Goal: Transaction & Acquisition: Purchase product/service

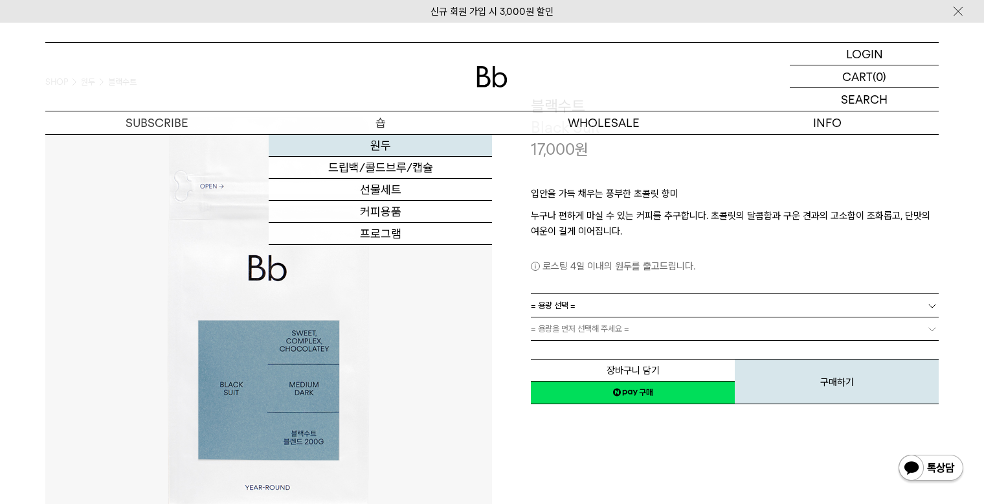
click at [381, 148] on link "원두" at bounding box center [380, 146] width 223 height 22
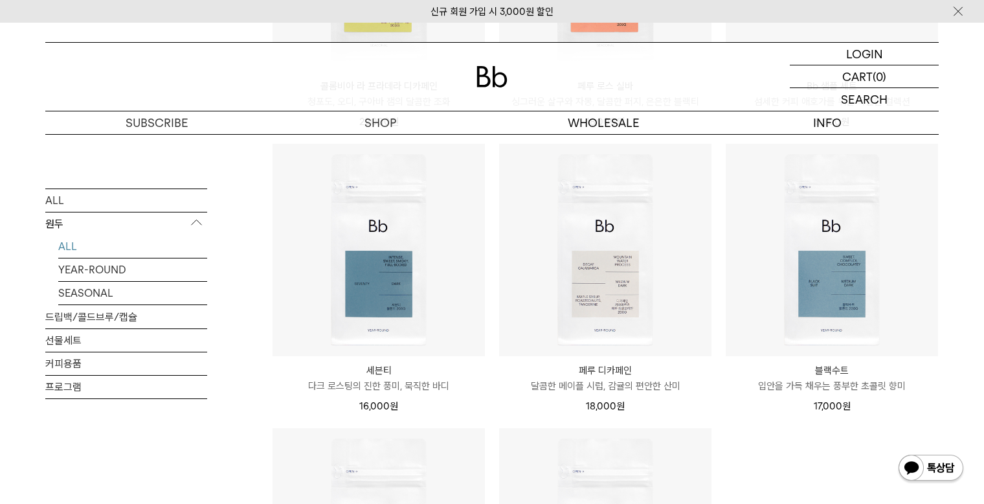
scroll to position [842, 0]
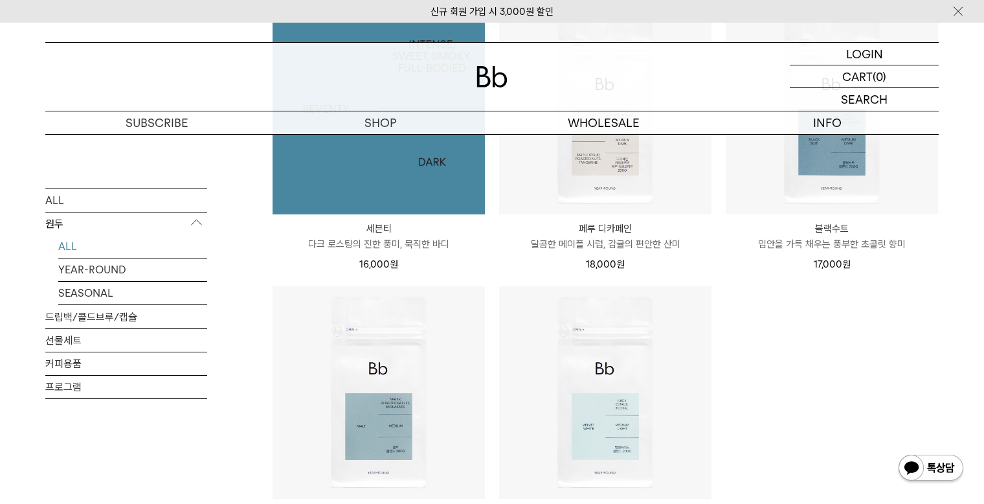
click at [414, 145] on img at bounding box center [379, 108] width 212 height 212
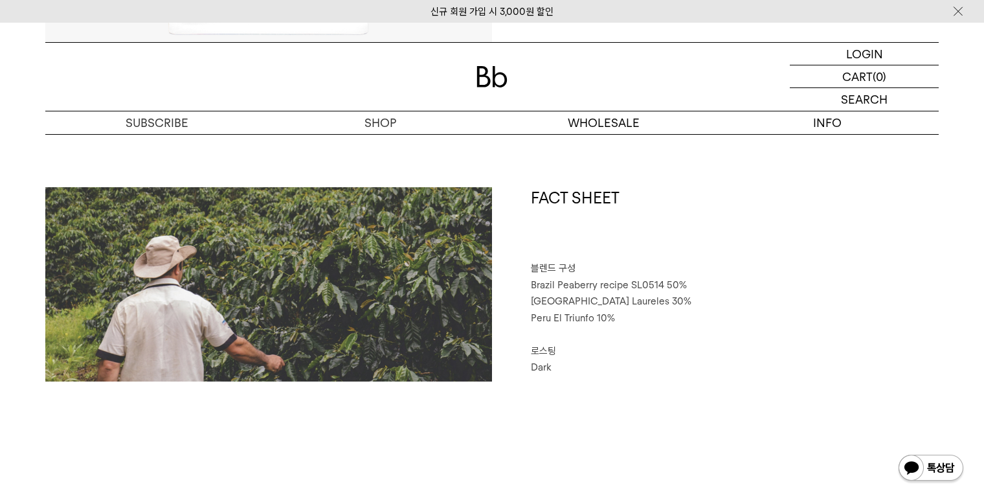
scroll to position [518, 0]
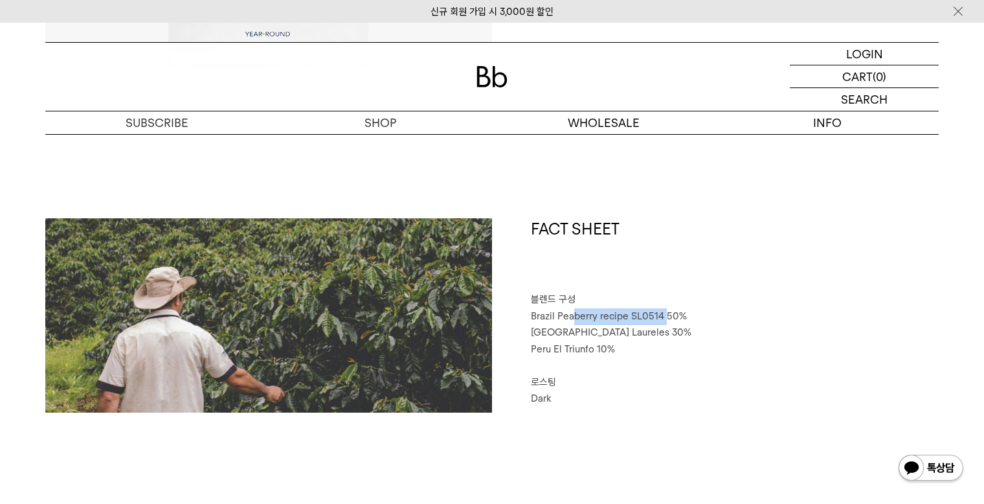
drag, startPoint x: 574, startPoint y: 318, endPoint x: 663, endPoint y: 324, distance: 88.9
click at [663, 324] on p "Brazil Peaberry recipe SL0514 50%" at bounding box center [735, 316] width 408 height 17
click at [713, 322] on p "Brazil Peaberry recipe SL0514 50%" at bounding box center [735, 316] width 408 height 17
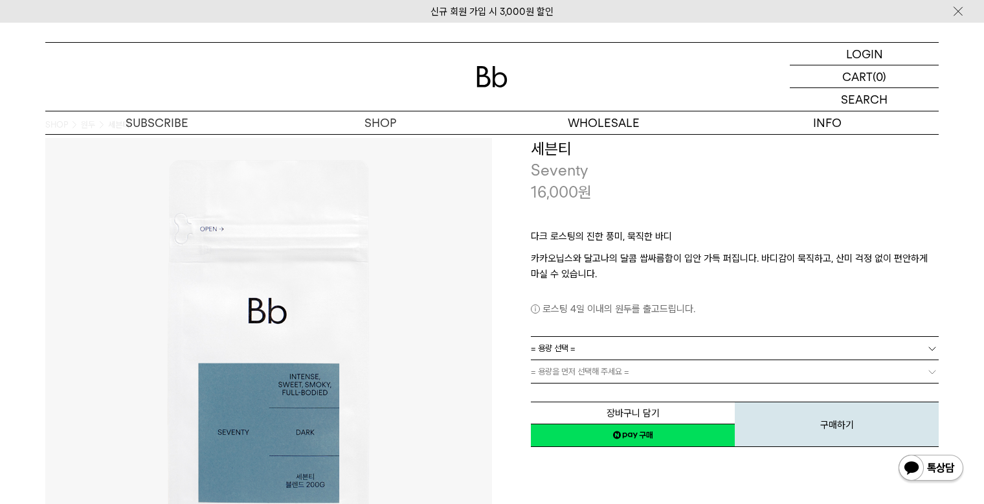
scroll to position [0, 0]
